Goal: Use online tool/utility: Utilize a website feature to perform a specific function

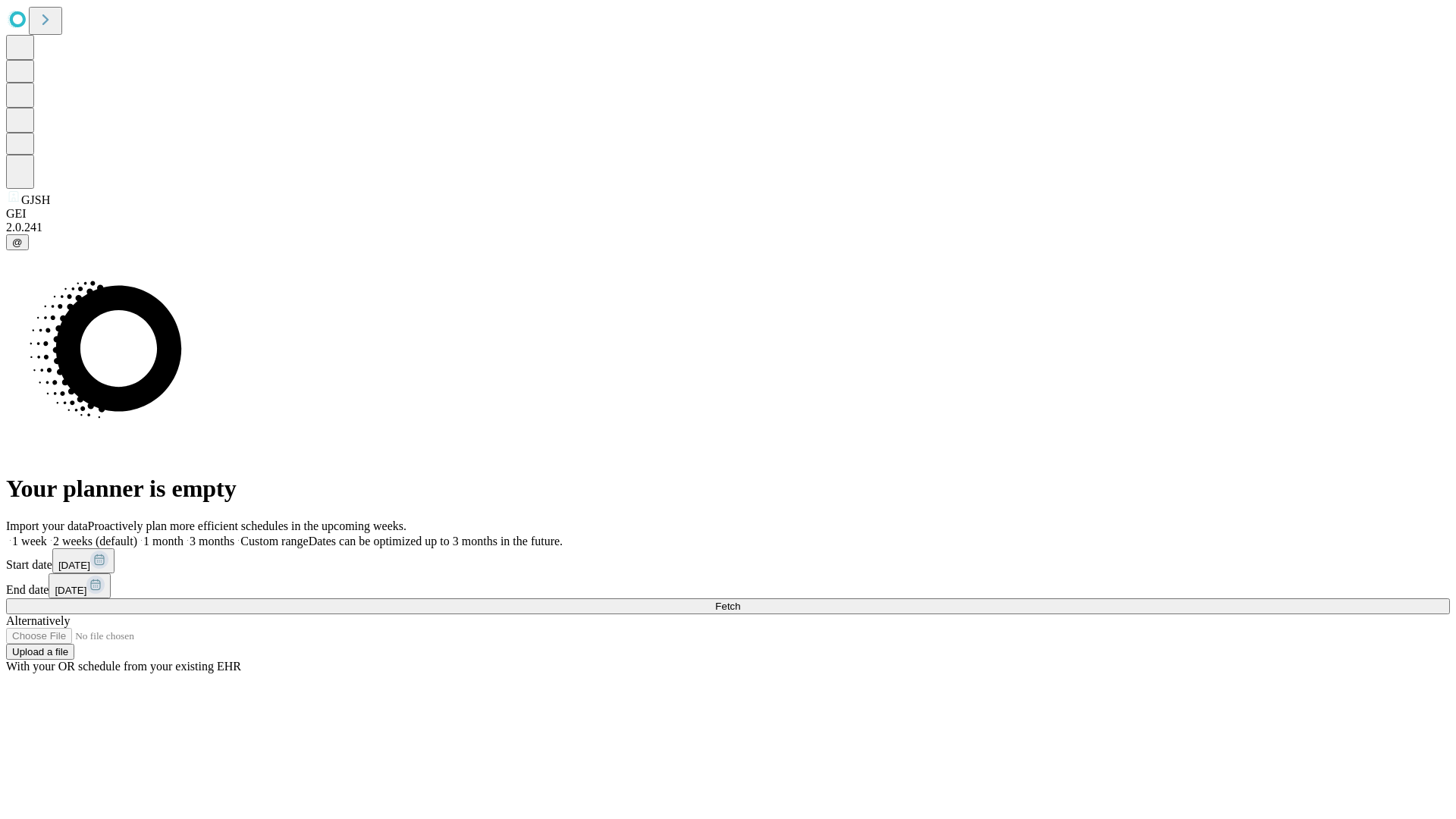
click at [740, 601] on span "Fetch" at bounding box center [728, 607] width 25 height 12
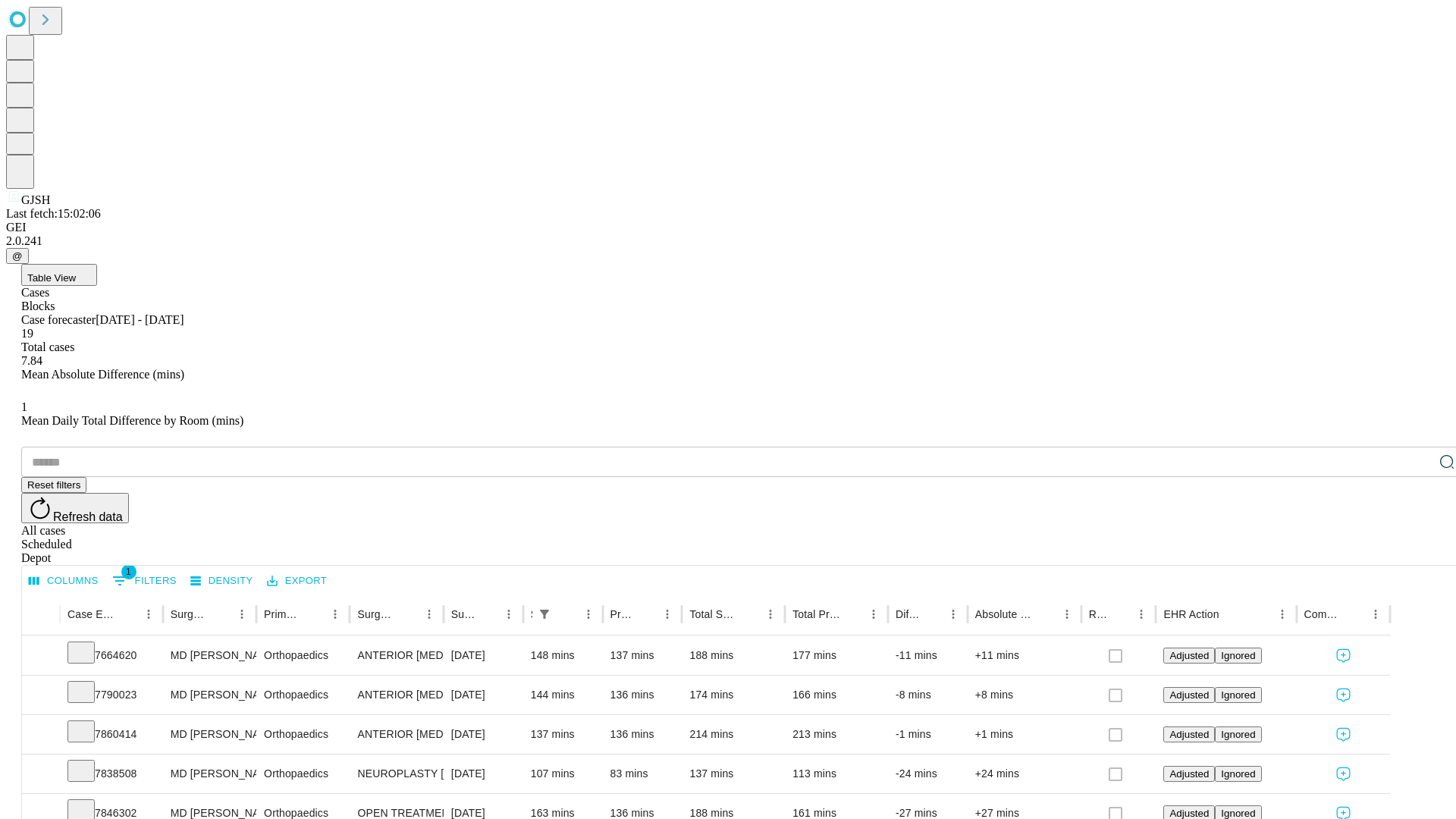
click at [75, 272] on span "Table View" at bounding box center [51, 278] width 48 height 12
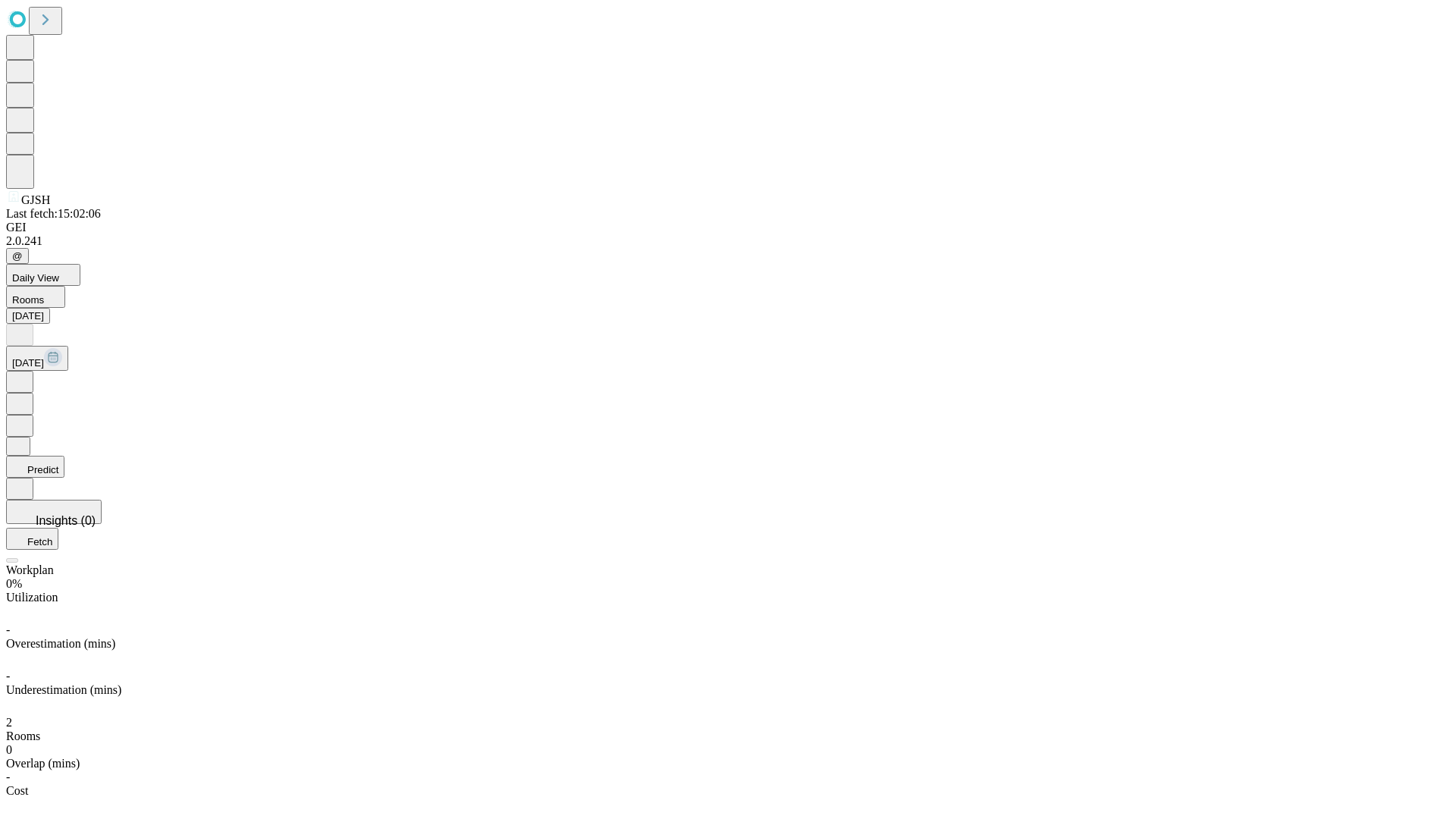
click at [65, 456] on button "Predict" at bounding box center [35, 466] width 58 height 22
